Goal: Task Accomplishment & Management: Manage account settings

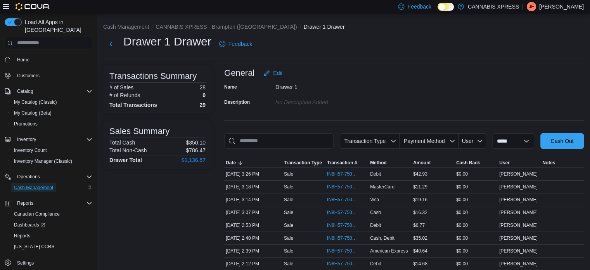
click at [40, 184] on span "Cash Management" at bounding box center [33, 187] width 39 height 6
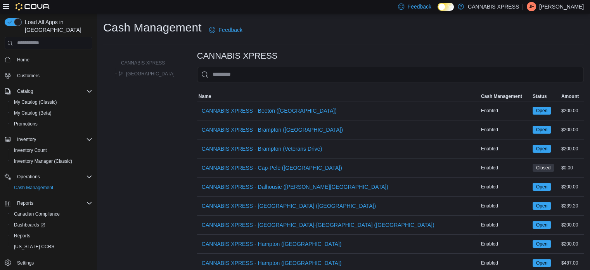
click at [275, 130] on span "CANNABIS XPRESS - Brampton ([GEOGRAPHIC_DATA])" at bounding box center [272, 130] width 141 height 8
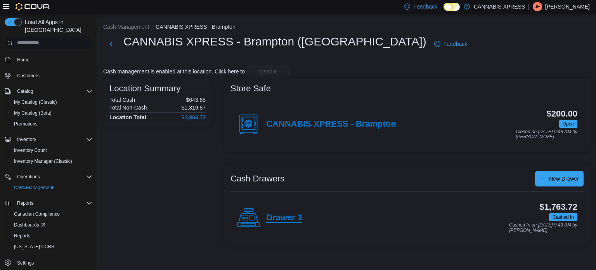
click at [283, 217] on h4 "Drawer 1" at bounding box center [284, 218] width 36 height 10
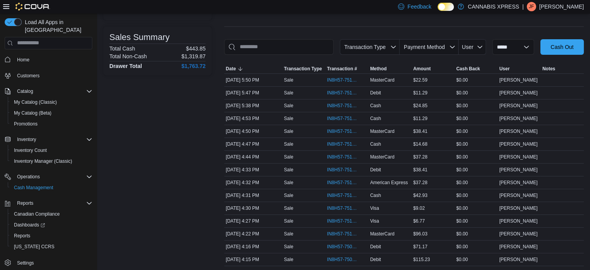
scroll to position [109, 0]
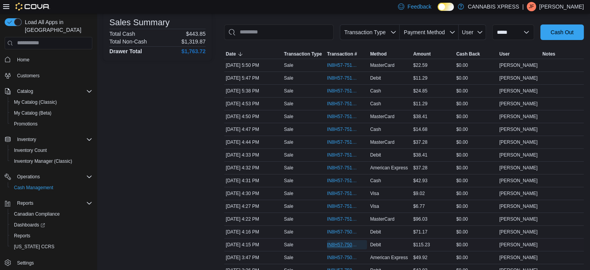
click at [348, 243] on span "IN8H57-750995" at bounding box center [343, 244] width 32 height 6
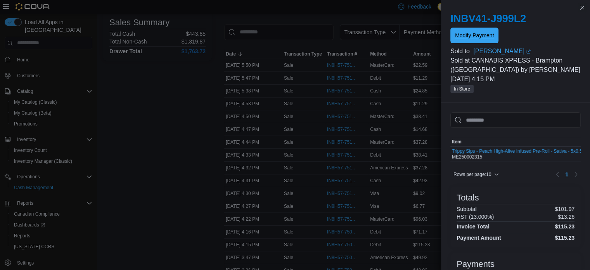
click at [475, 40] on span "Modify Payment" at bounding box center [474, 36] width 39 height 16
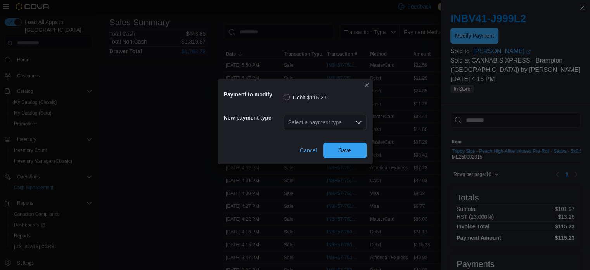
click at [358, 121] on icon "Open list of options" at bounding box center [359, 122] width 6 height 6
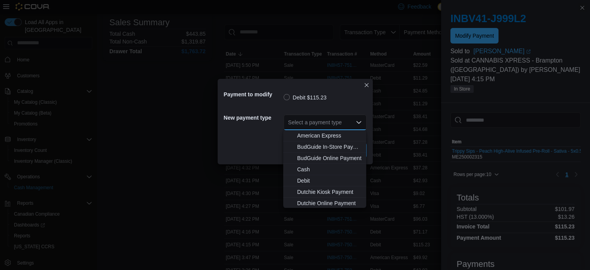
scroll to position [67, 0]
click at [301, 202] on span "Visa" at bounding box center [329, 203] width 64 height 8
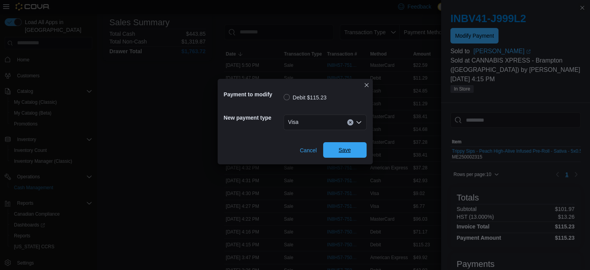
click at [344, 150] on span "Save" at bounding box center [345, 150] width 12 height 8
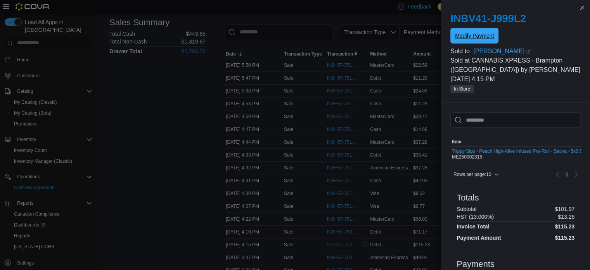
scroll to position [0, 0]
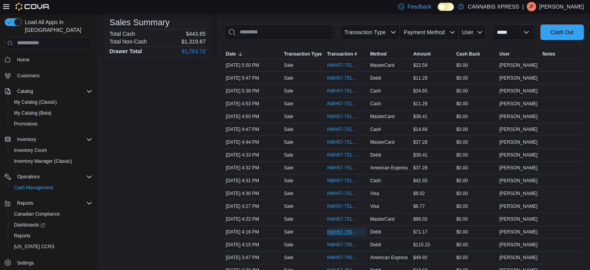
click at [354, 228] on span "IN8H57-750997" at bounding box center [343, 231] width 32 height 6
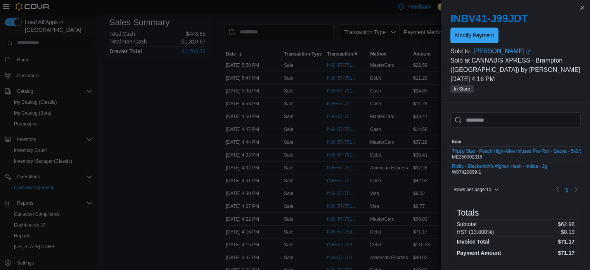
click at [475, 34] on span "Modify Payment" at bounding box center [474, 35] width 39 height 8
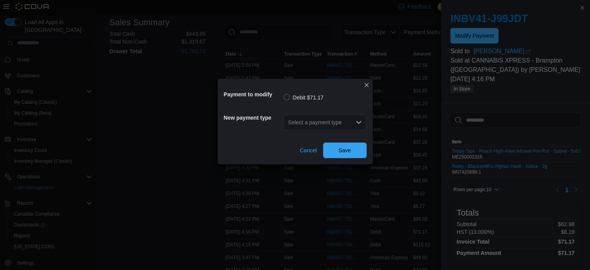
click at [360, 120] on icon "Open list of options" at bounding box center [359, 122] width 6 height 6
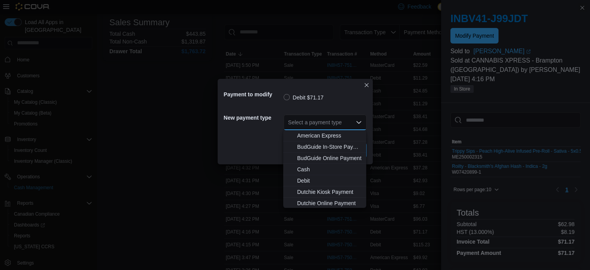
scroll to position [67, 0]
click at [303, 202] on span "Visa" at bounding box center [329, 203] width 64 height 8
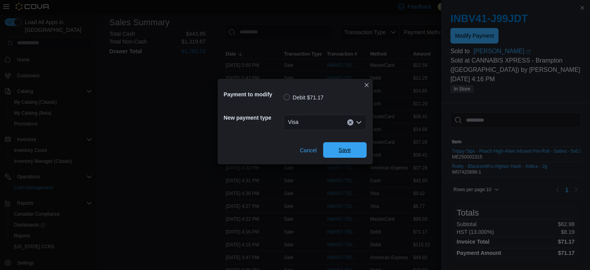
click at [339, 150] on span "Save" at bounding box center [345, 150] width 12 height 8
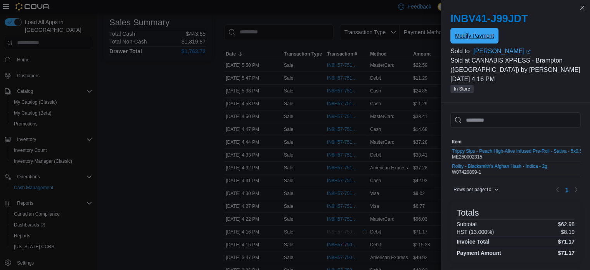
scroll to position [0, 0]
